Goal: Find specific page/section: Find specific page/section

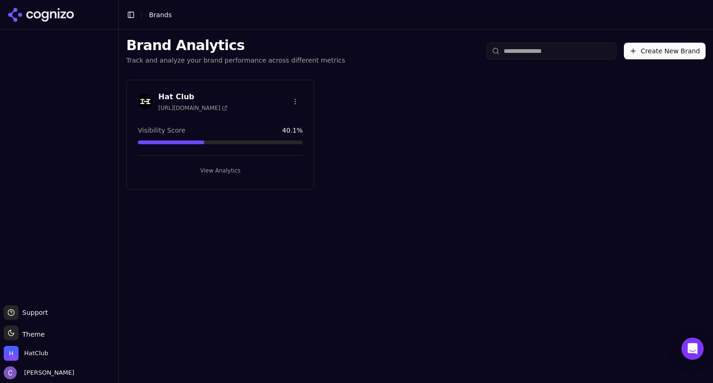
click at [252, 172] on button "View Analytics" at bounding box center [220, 170] width 165 height 15
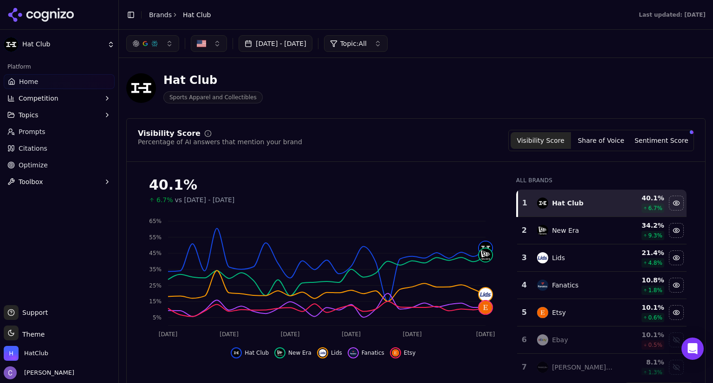
click at [63, 132] on link "Prompts" at bounding box center [59, 131] width 111 height 15
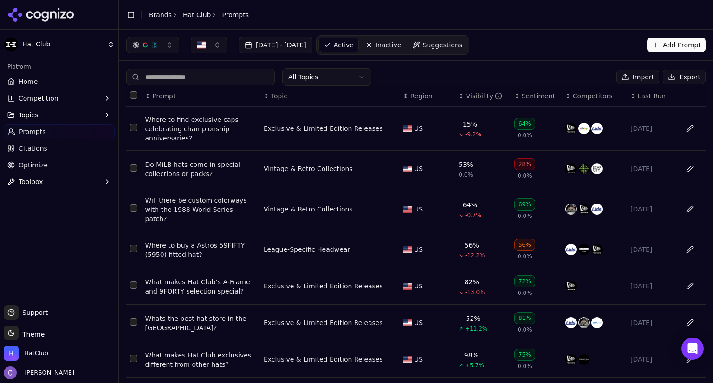
click at [320, 84] on body "Hat Club Platform Home Competition Topics Prompts Citations Optimize Toolbox Su…" at bounding box center [356, 191] width 713 height 383
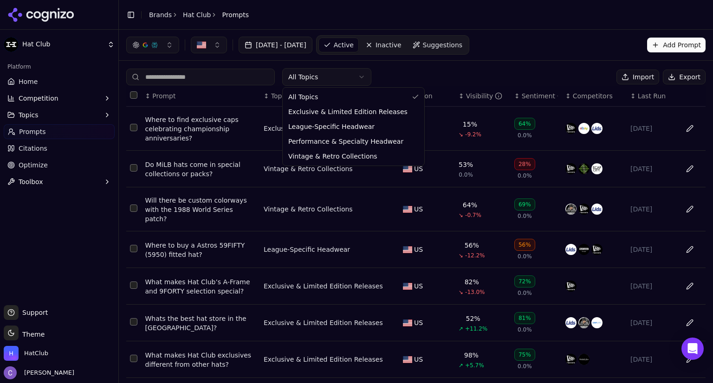
click at [26, 116] on html "Hat Club Platform Home Competition Topics Prompts Citations Optimize Toolbox Su…" at bounding box center [356, 191] width 713 height 383
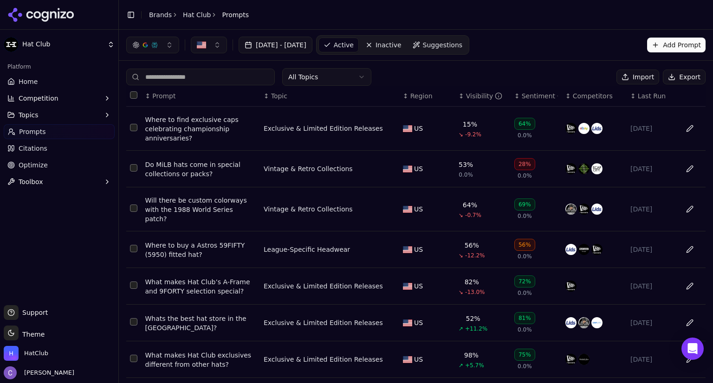
click at [26, 116] on span "Topics" at bounding box center [29, 114] width 20 height 9
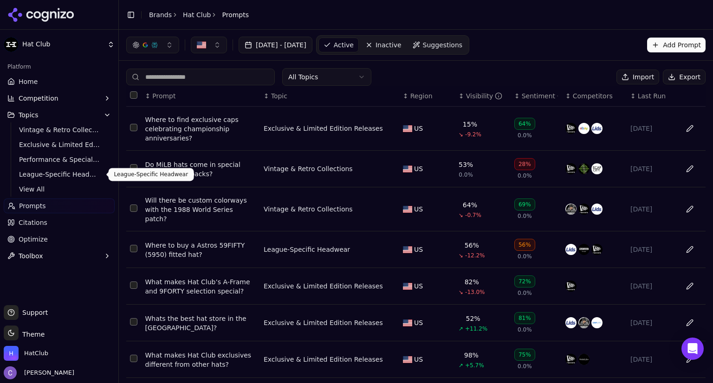
click at [49, 175] on span "League-Specific Headwear" at bounding box center [59, 174] width 81 height 9
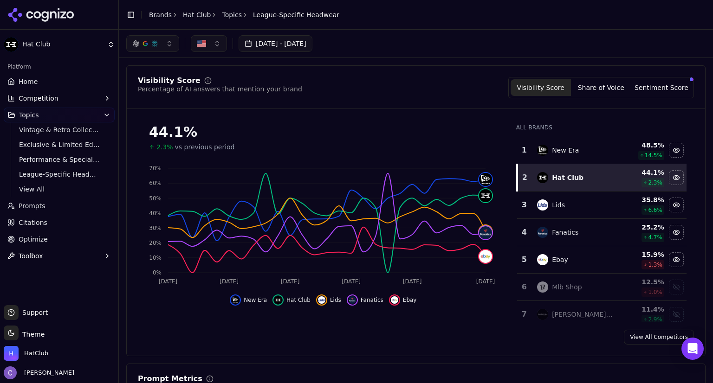
click at [65, 209] on link "Prompts" at bounding box center [59, 206] width 111 height 15
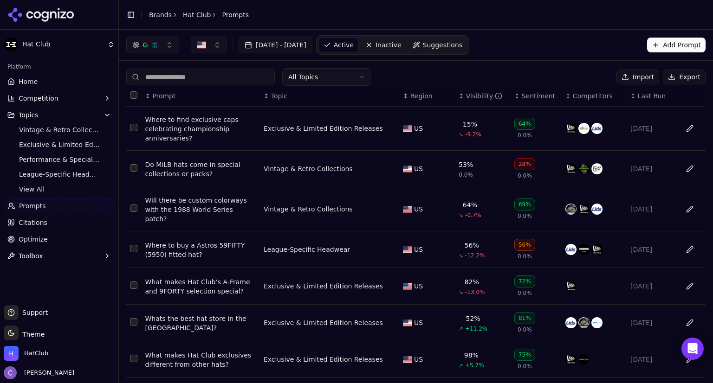
click at [347, 84] on html "Hat Club Platform Home Competition Topics Vintage & Retro Collections Exclusive…" at bounding box center [356, 191] width 713 height 383
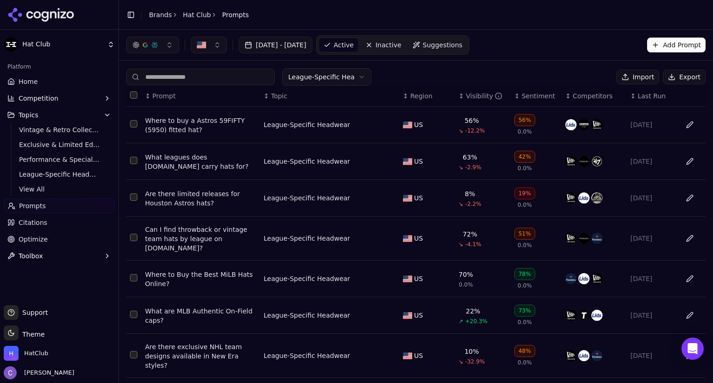
click at [460, 102] on th "↕ Visibility" at bounding box center [483, 96] width 56 height 21
click at [459, 99] on div "↕ Visibility" at bounding box center [483, 95] width 48 height 9
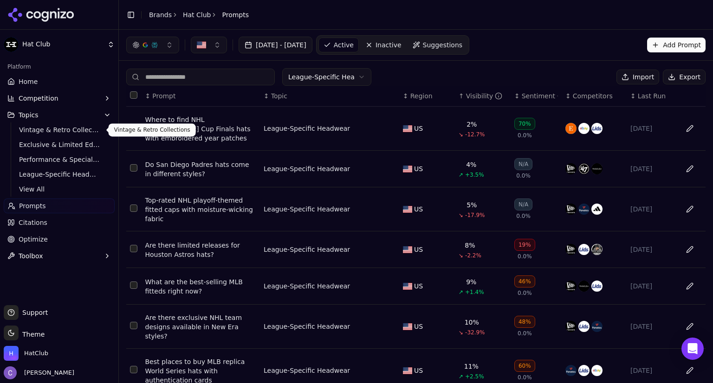
click at [52, 132] on span "Vintage & Retro Collections" at bounding box center [59, 129] width 81 height 9
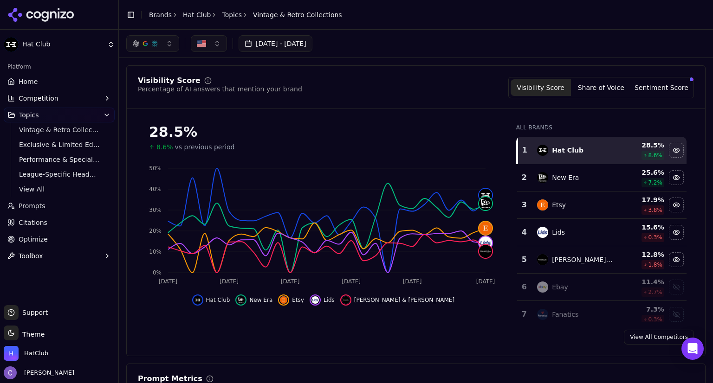
click at [41, 210] on span "Prompts" at bounding box center [32, 205] width 27 height 9
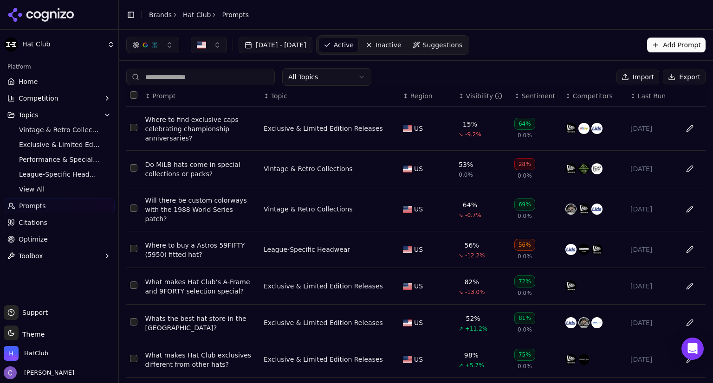
click at [459, 99] on div "↕ Visibility" at bounding box center [483, 95] width 48 height 9
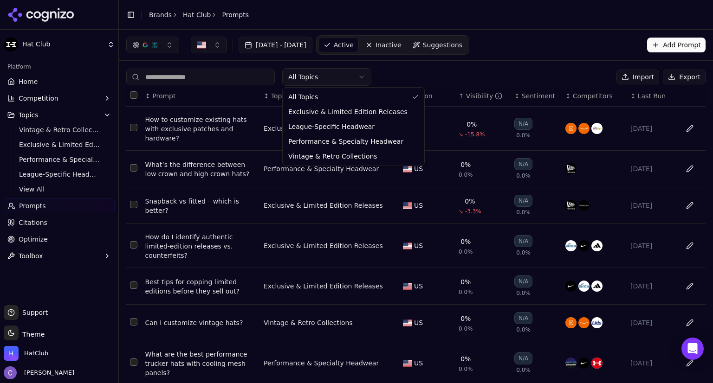
click at [340, 75] on html "Hat Club Platform Home Competition Topics Vintage & Retro Collections Exclusive…" at bounding box center [356, 191] width 713 height 383
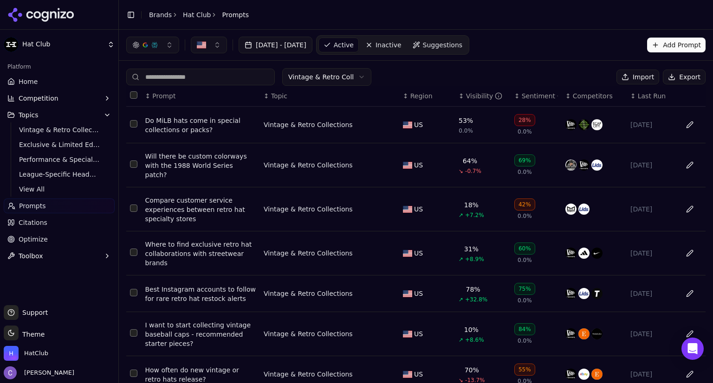
click at [459, 98] on div "↕ Visibility" at bounding box center [483, 95] width 48 height 9
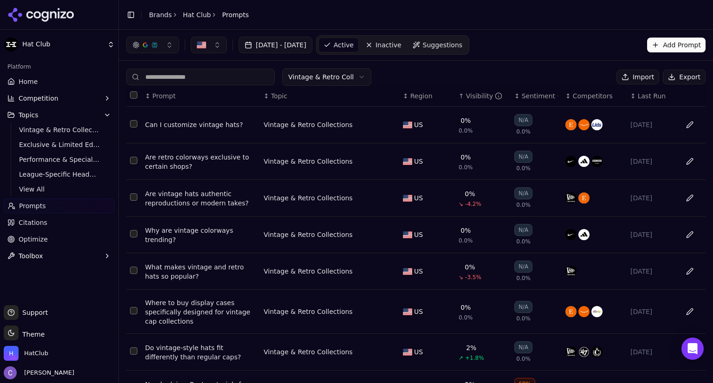
click at [49, 82] on link "Home" at bounding box center [59, 81] width 111 height 15
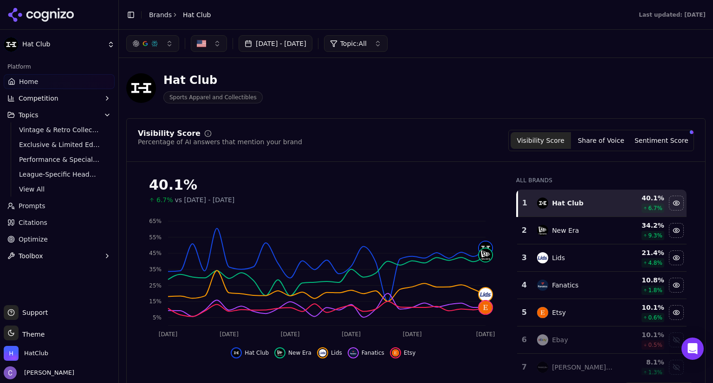
click at [51, 203] on link "Prompts" at bounding box center [59, 206] width 111 height 15
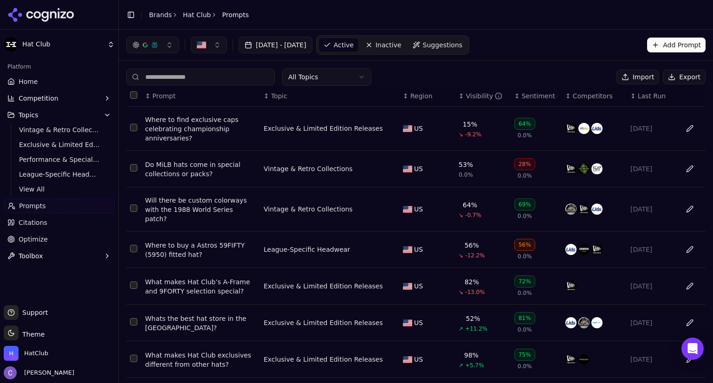
click at [339, 75] on html "Hat Club Platform Home Competition Topics Vintage & Retro Collections Exclusive…" at bounding box center [356, 191] width 713 height 383
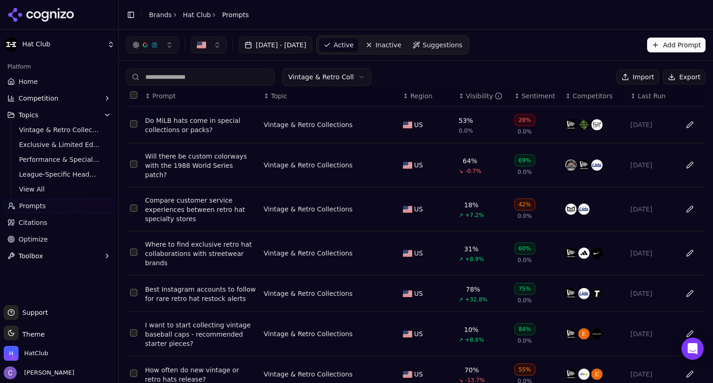
click at [459, 97] on div "↕ Visibility" at bounding box center [483, 95] width 48 height 9
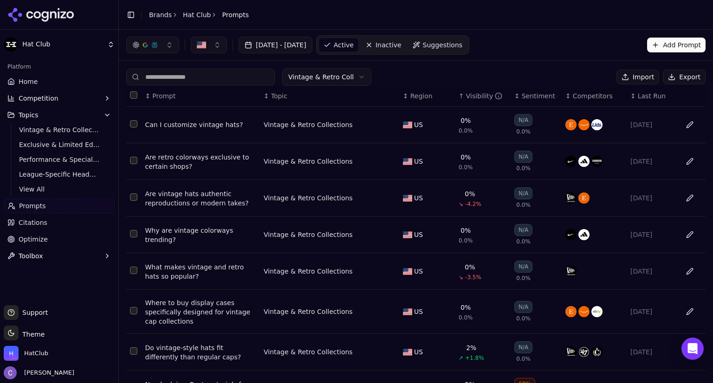
click at [220, 78] on input at bounding box center [200, 77] width 149 height 17
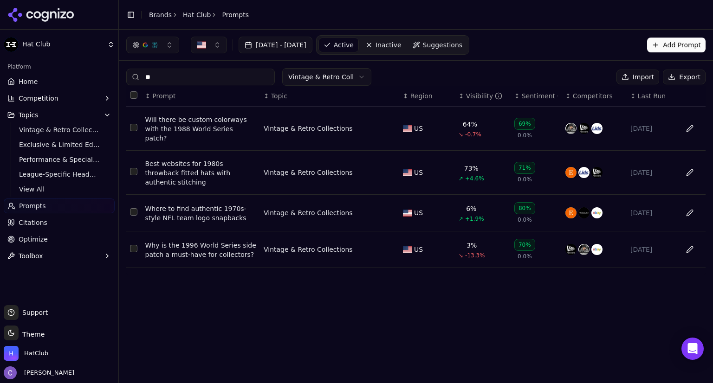
type input "*"
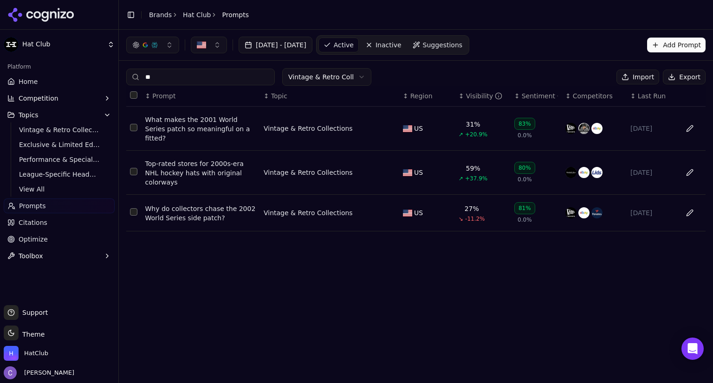
type input "*"
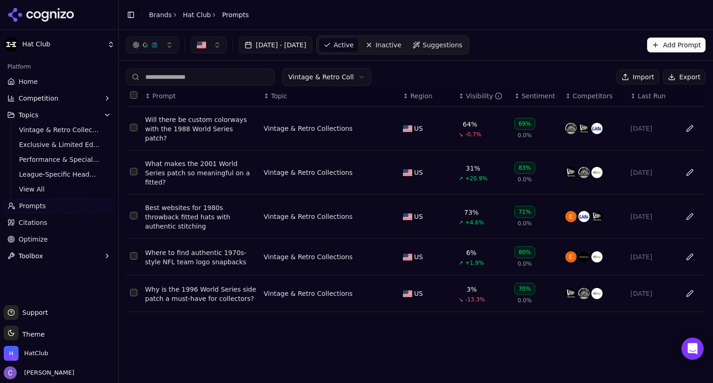
type input "*"
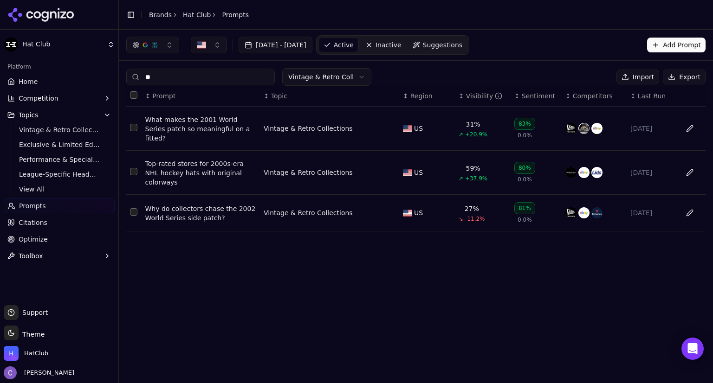
type input "*"
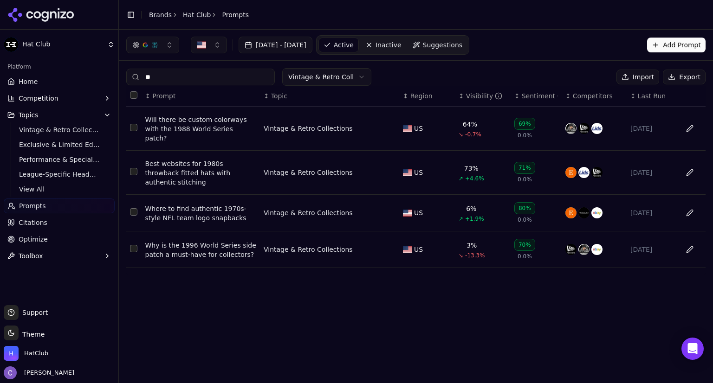
type input "*"
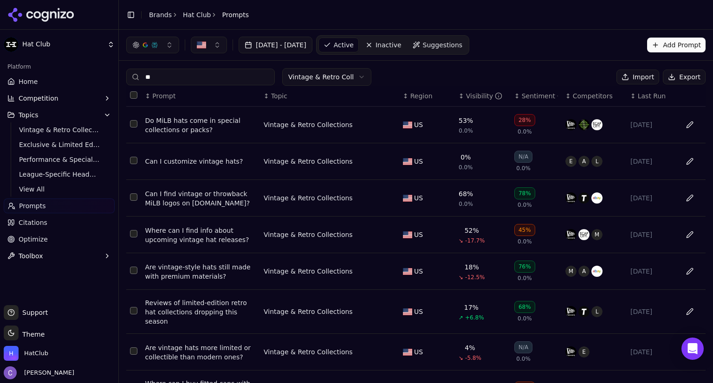
type input "*"
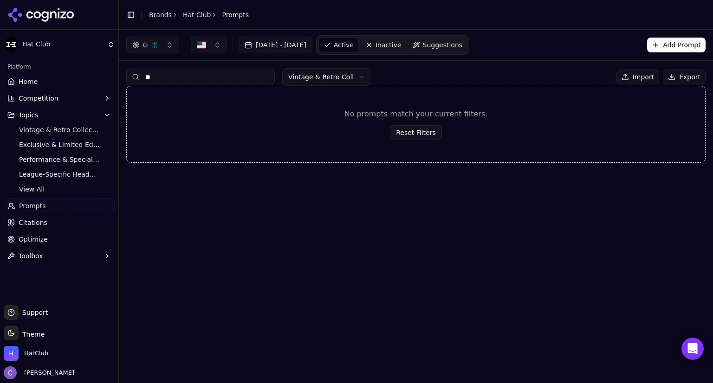
type input "*"
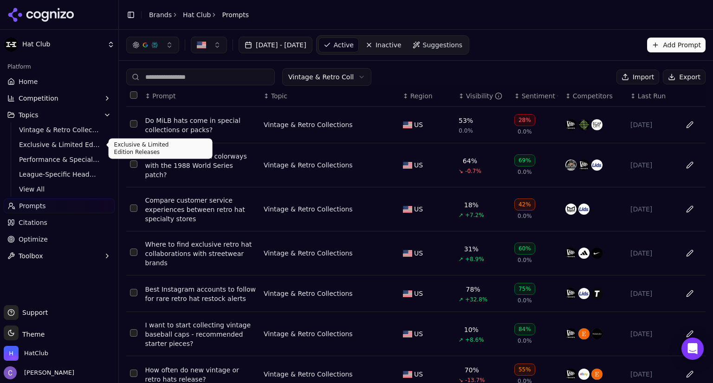
click at [75, 149] on span "Exclusive & Limited Edition Releases" at bounding box center [59, 144] width 81 height 9
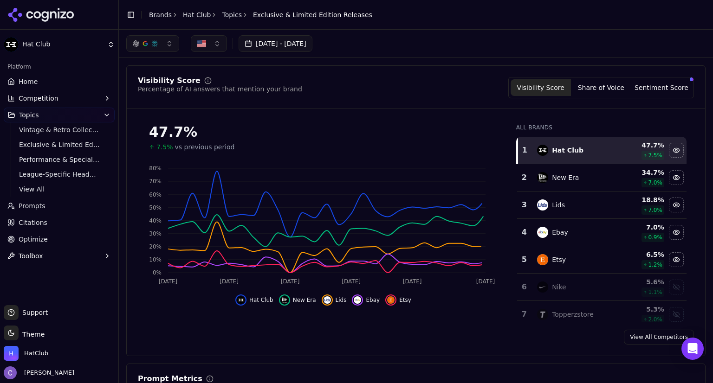
click at [63, 203] on link "Prompts" at bounding box center [59, 206] width 111 height 15
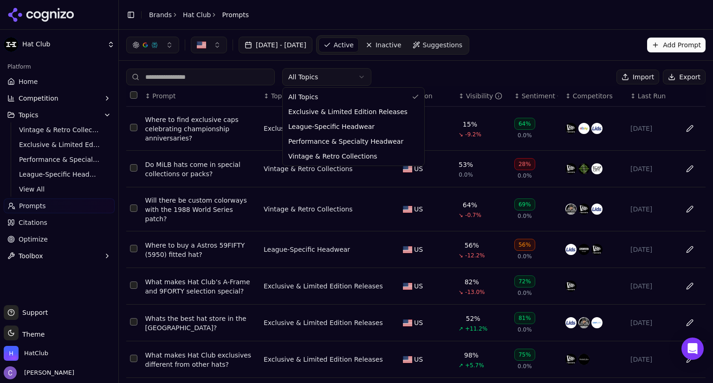
click at [324, 82] on html "Hat Club Platform Home Competition Topics Vintage & Retro Collections Exclusive…" at bounding box center [356, 191] width 713 height 383
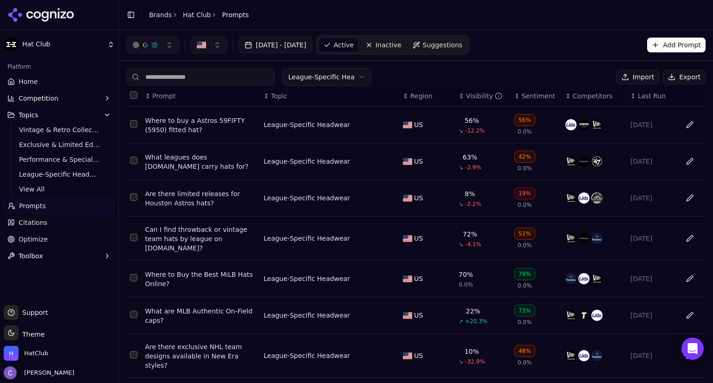
click at [459, 97] on div "↕ Visibility" at bounding box center [483, 95] width 48 height 9
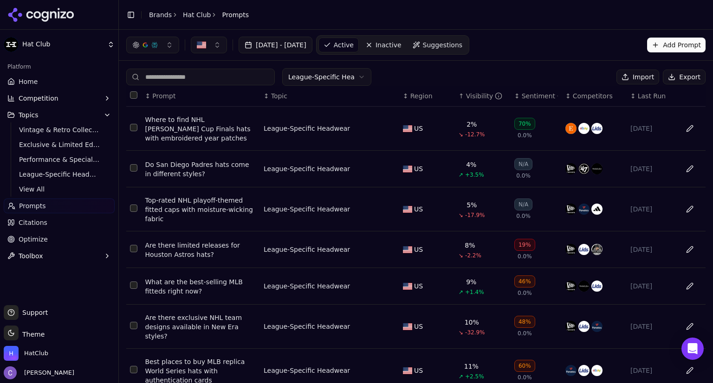
click at [32, 80] on span "Home" at bounding box center [28, 81] width 19 height 9
